Goal: Task Accomplishment & Management: Use online tool/utility

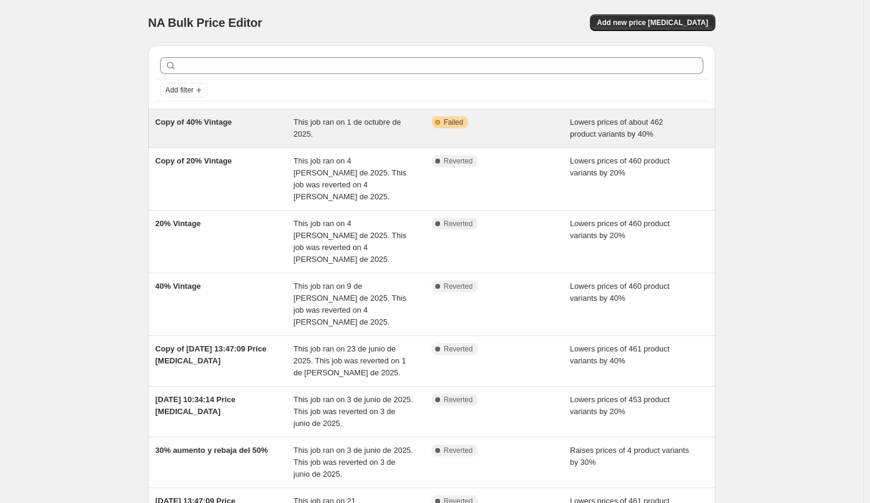
click at [308, 133] on span "This job ran on 1 de octubre de 2025." at bounding box center [347, 128] width 107 height 21
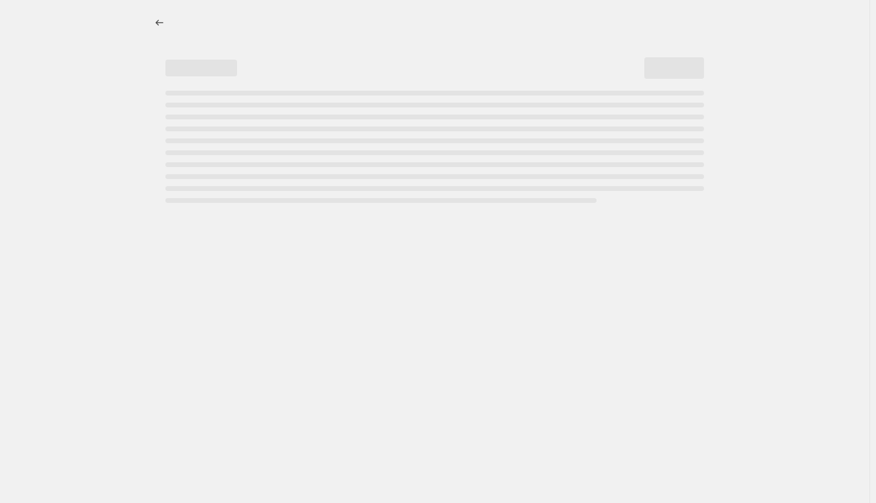
select select "percentage"
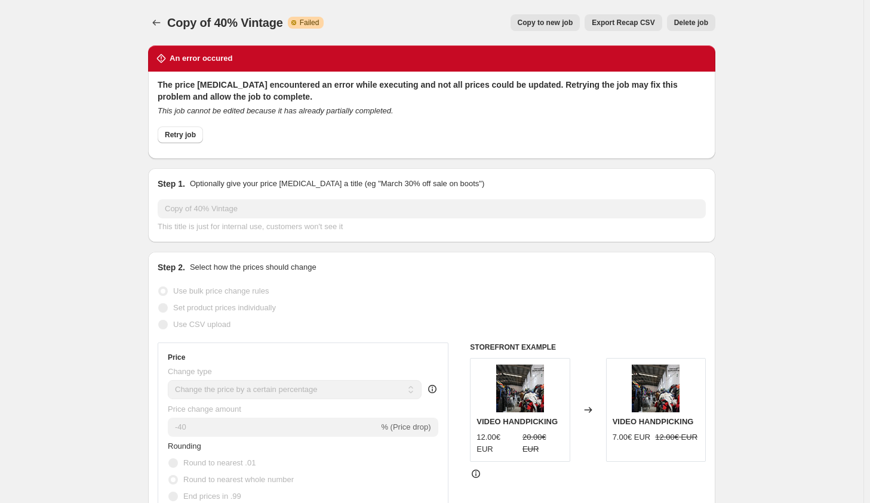
drag, startPoint x: 362, startPoint y: 198, endPoint x: 123, endPoint y: 9, distance: 304.3
click at [162, 21] on icon "Price change jobs" at bounding box center [156, 23] width 12 height 12
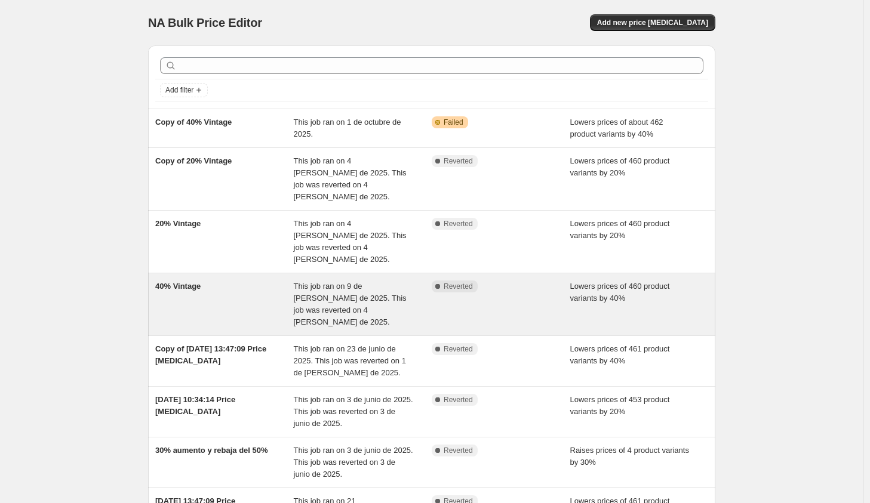
click at [405, 281] on div "This job ran on 9 de julio de 2025. This job was reverted on 4 de agosto de 202…" at bounding box center [363, 305] width 139 height 48
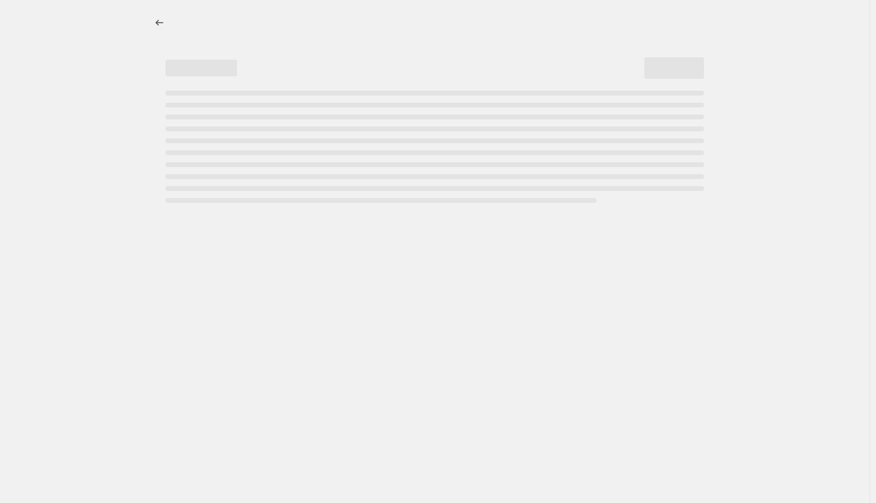
select select "percentage"
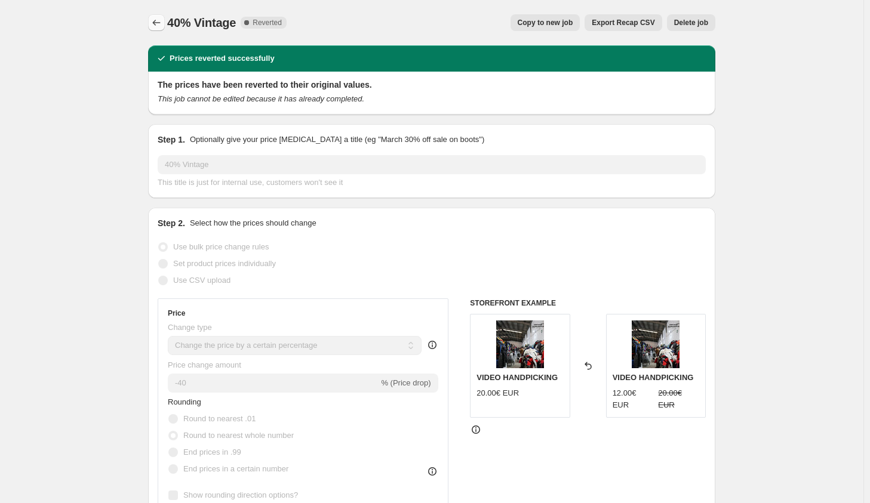
click at [161, 17] on button "Price change jobs" at bounding box center [156, 22] width 17 height 17
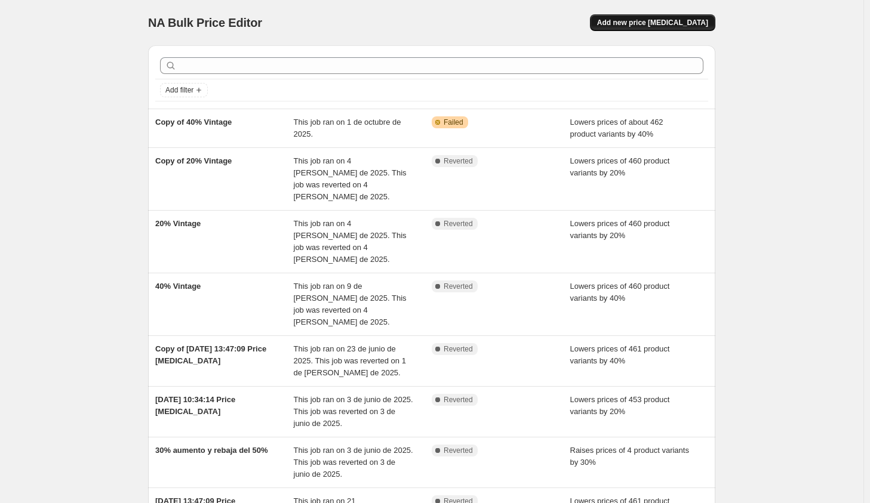
click at [639, 27] on span "Add new price change job" at bounding box center [652, 23] width 111 height 10
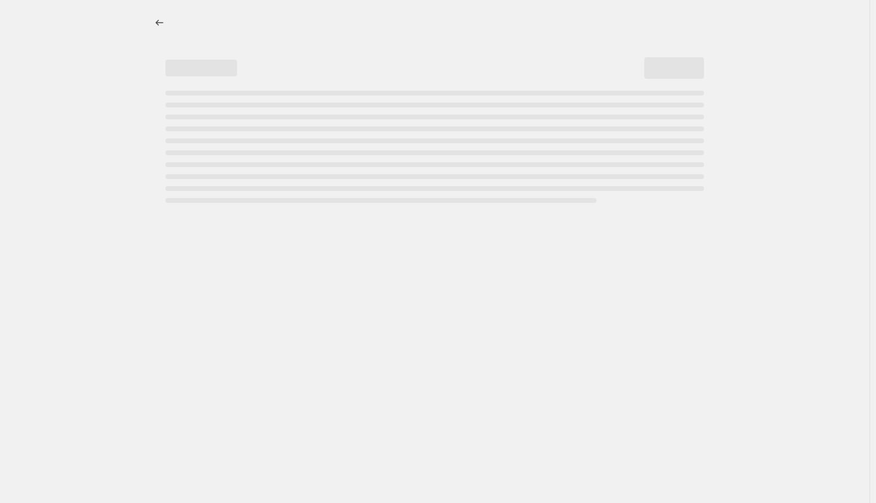
select select "percentage"
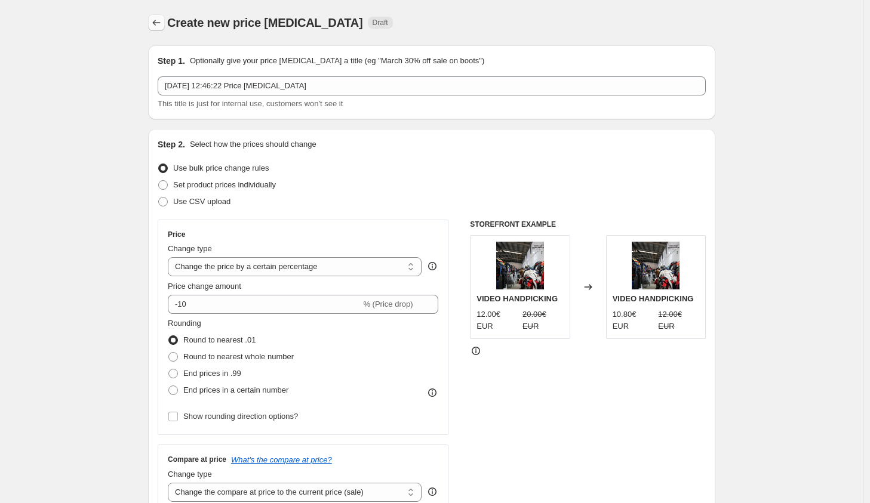
click at [159, 22] on icon "Price change jobs" at bounding box center [156, 23] width 12 height 12
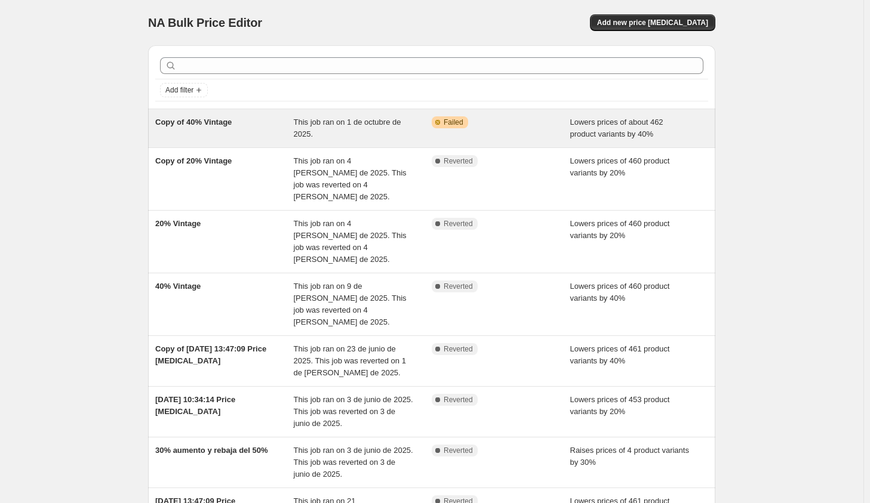
click at [238, 128] on div "Copy of 40% Vintage" at bounding box center [224, 128] width 139 height 24
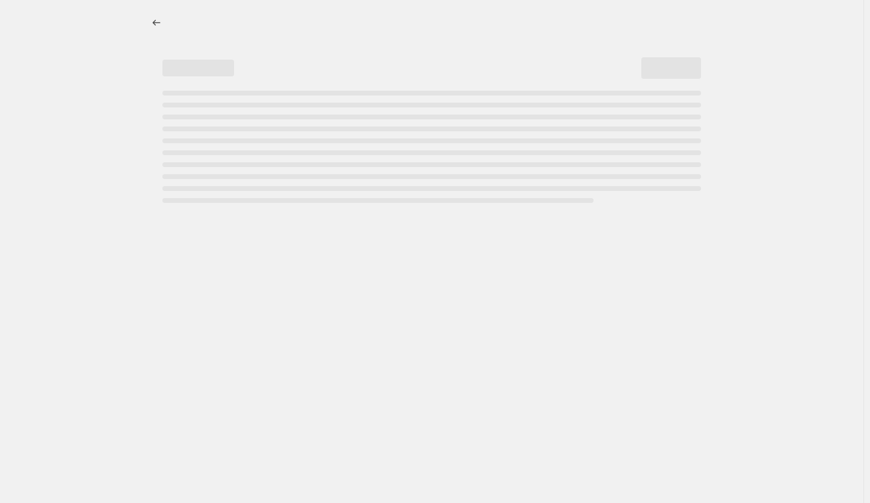
select select "percentage"
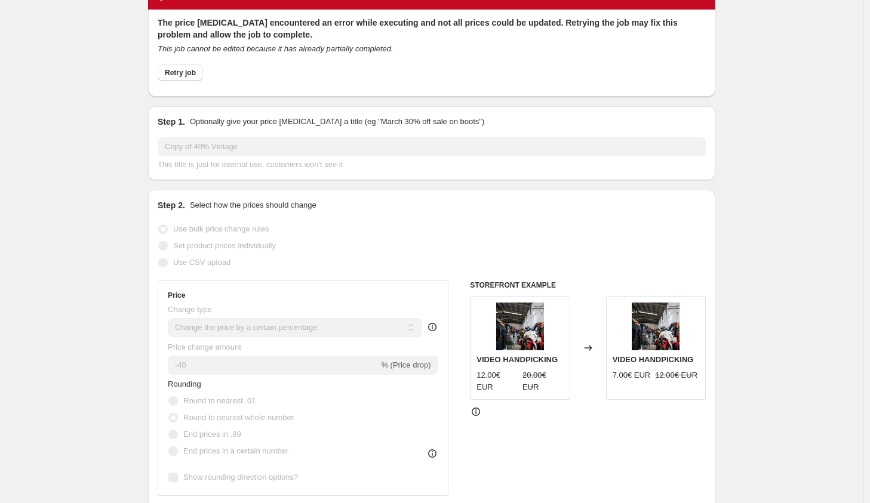
scroll to position [64, 0]
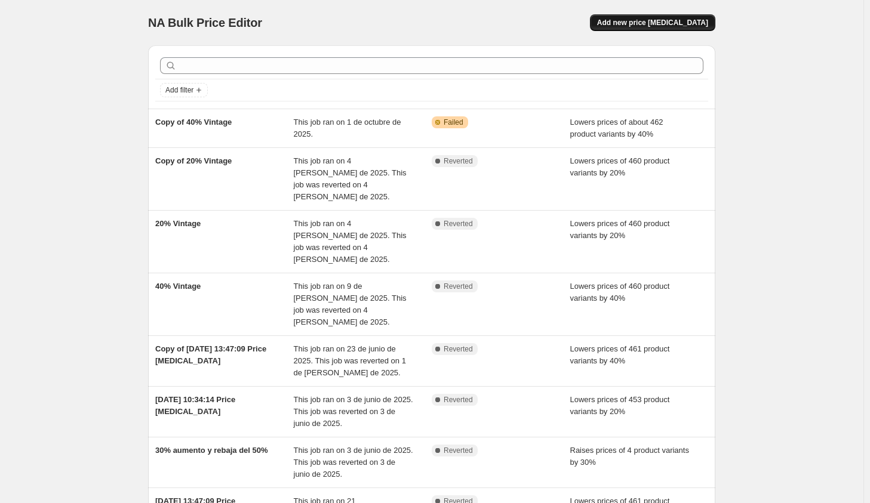
click at [642, 24] on span "Add new price change job" at bounding box center [652, 23] width 111 height 10
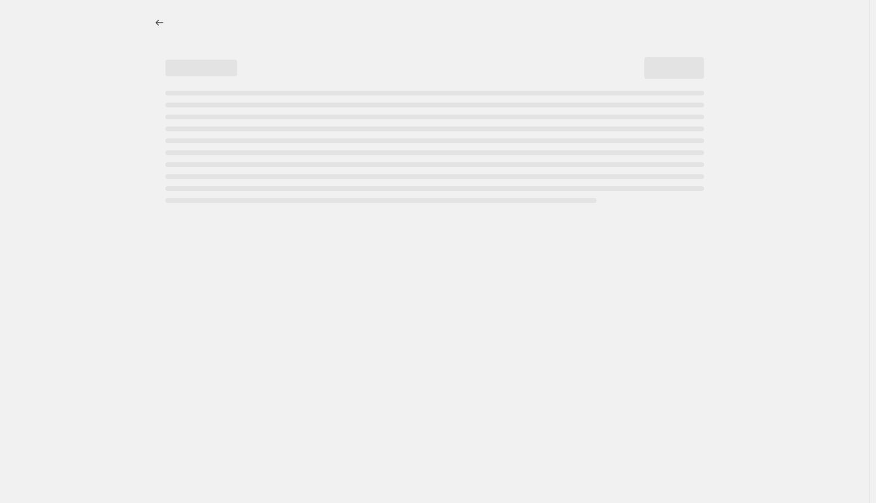
select select "percentage"
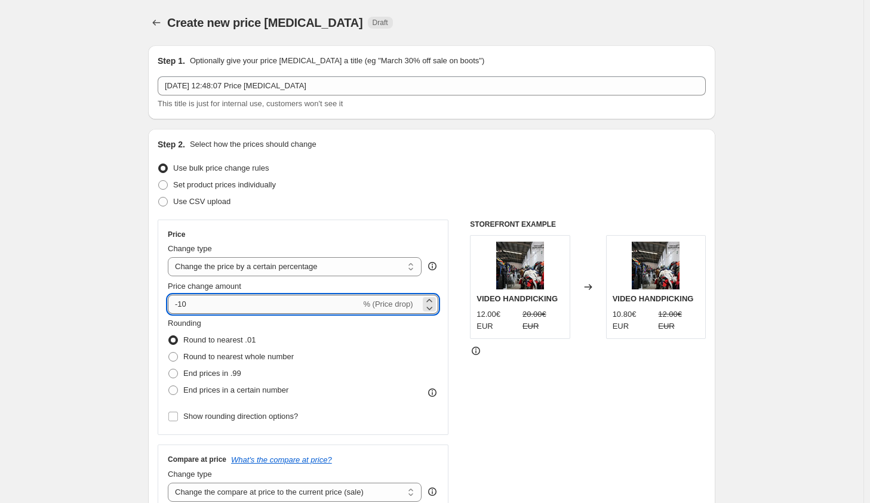
click at [202, 300] on input "-10" at bounding box center [264, 304] width 193 height 19
type input "-1"
type input "-40"
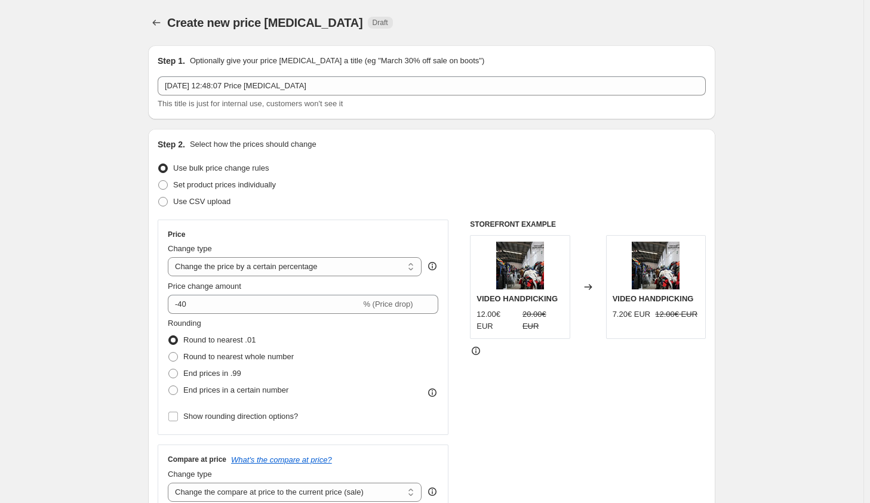
click at [531, 362] on div "STOREFRONT EXAMPLE VIDEO HANDPICKING 12.00€ EUR 20.00€ EUR Changed to VIDEO HAN…" at bounding box center [588, 366] width 236 height 293
click at [178, 356] on span at bounding box center [173, 357] width 10 height 10
click at [169, 353] on input "Round to nearest whole number" at bounding box center [168, 352] width 1 height 1
radio input "true"
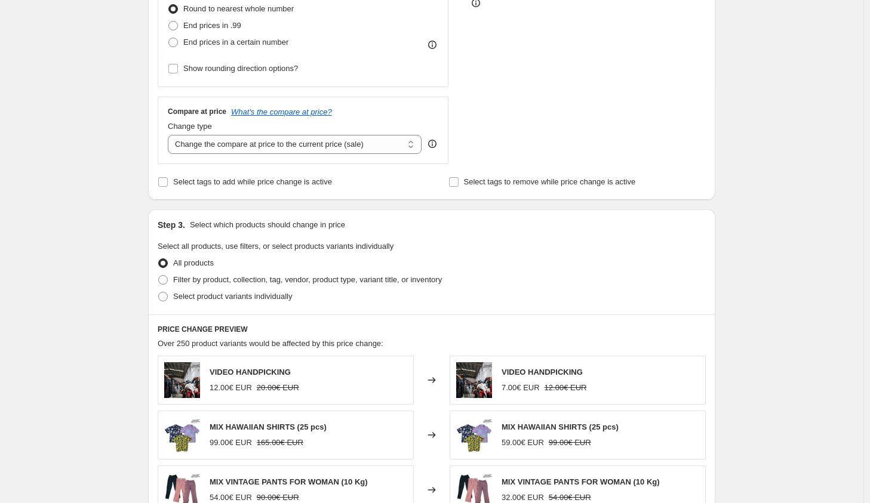
scroll to position [362, 0]
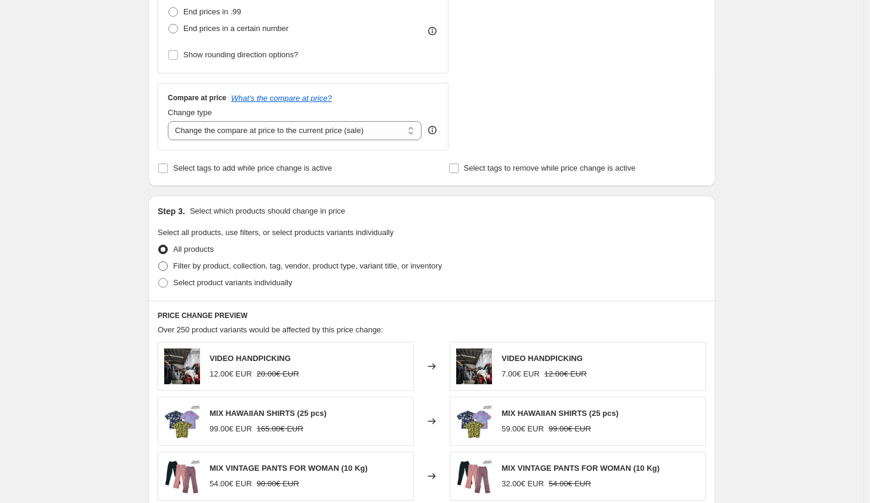
click at [167, 265] on span at bounding box center [163, 266] width 10 height 10
click at [159, 262] on input "Filter by product, collection, tag, vendor, product type, variant title, or inv…" at bounding box center [158, 261] width 1 height 1
radio input "true"
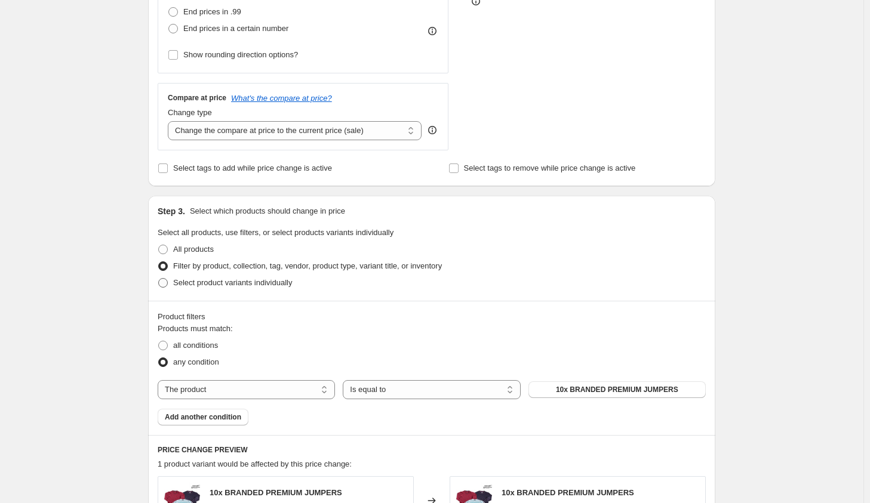
scroll to position [470, 0]
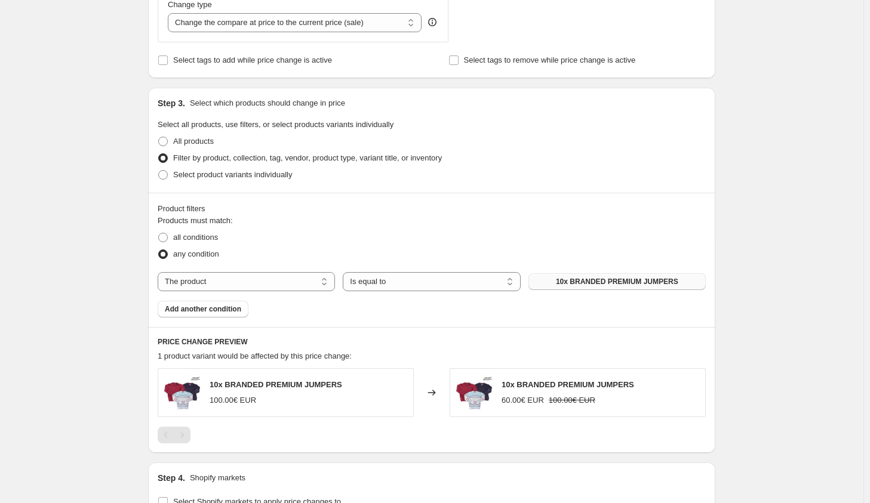
click at [595, 279] on span "10x BRANDED PREMIUM JUMPERS" at bounding box center [617, 282] width 122 height 10
